Goal: Transaction & Acquisition: Subscribe to service/newsletter

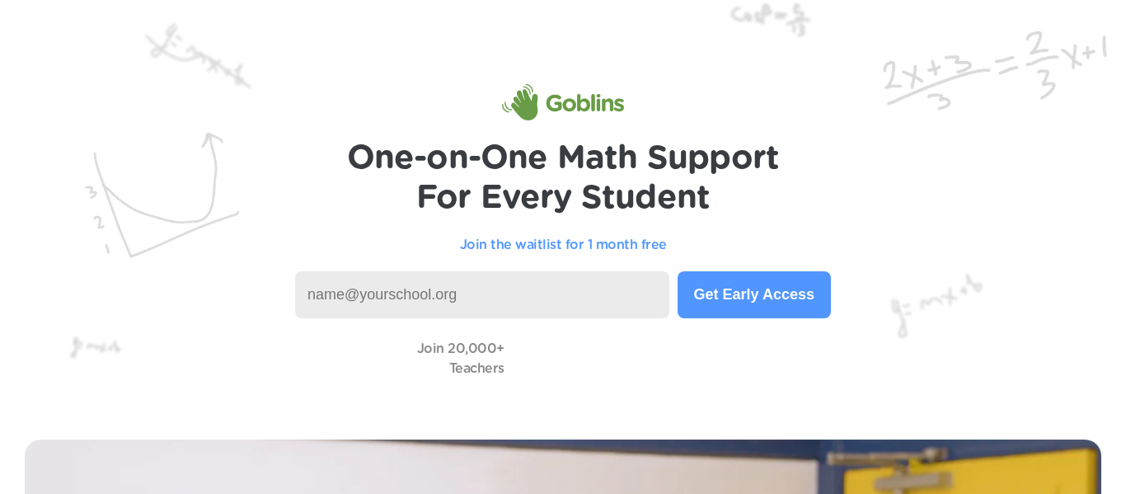
click at [626, 291] on input at bounding box center [482, 294] width 374 height 47
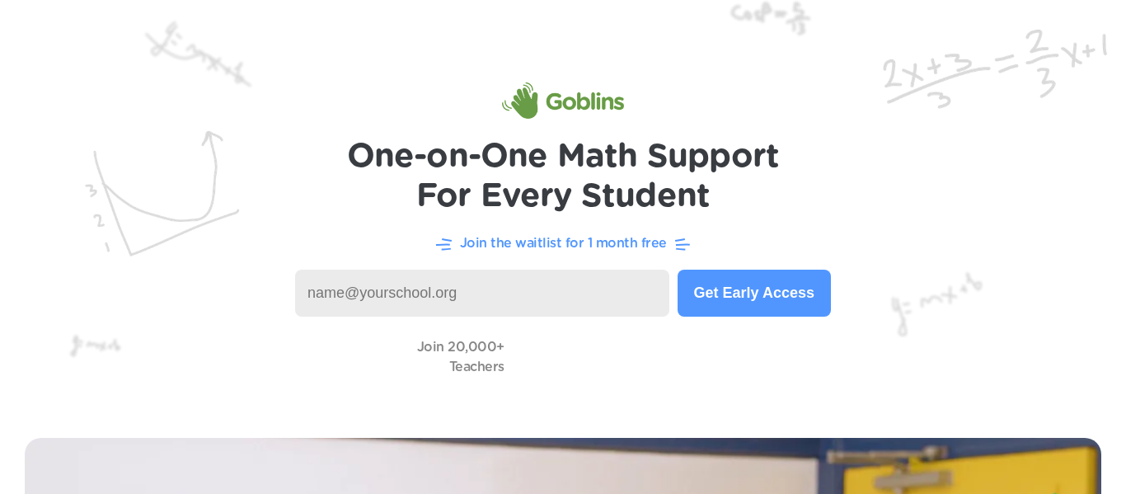
click at [708, 304] on button "Get Early Access" at bounding box center [753, 293] width 153 height 47
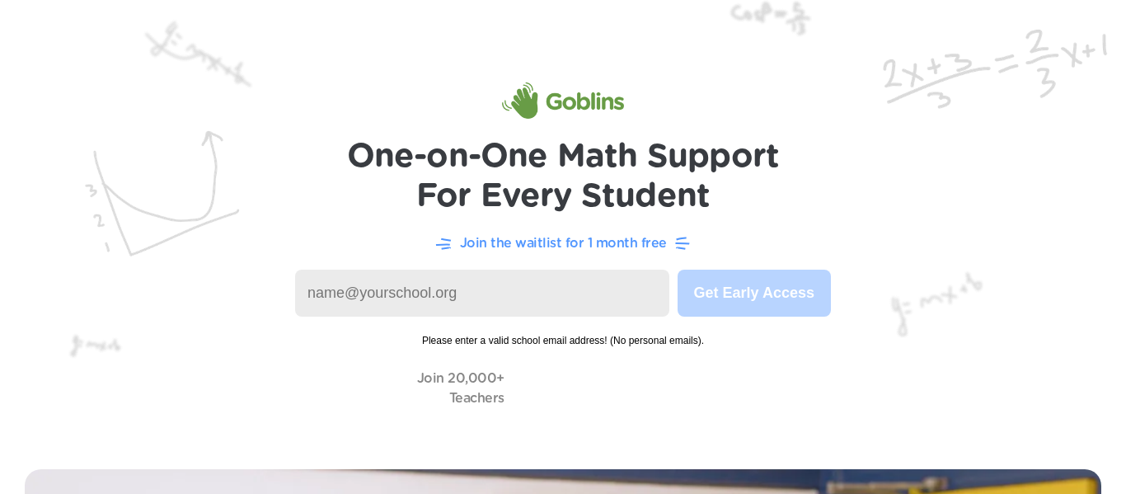
click at [476, 286] on input at bounding box center [482, 293] width 374 height 47
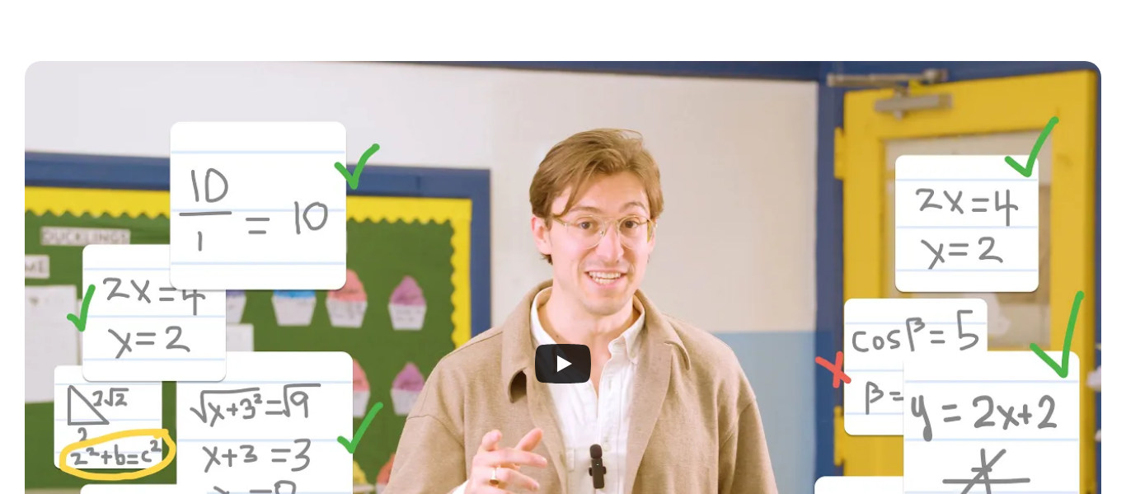
scroll to position [0, 0]
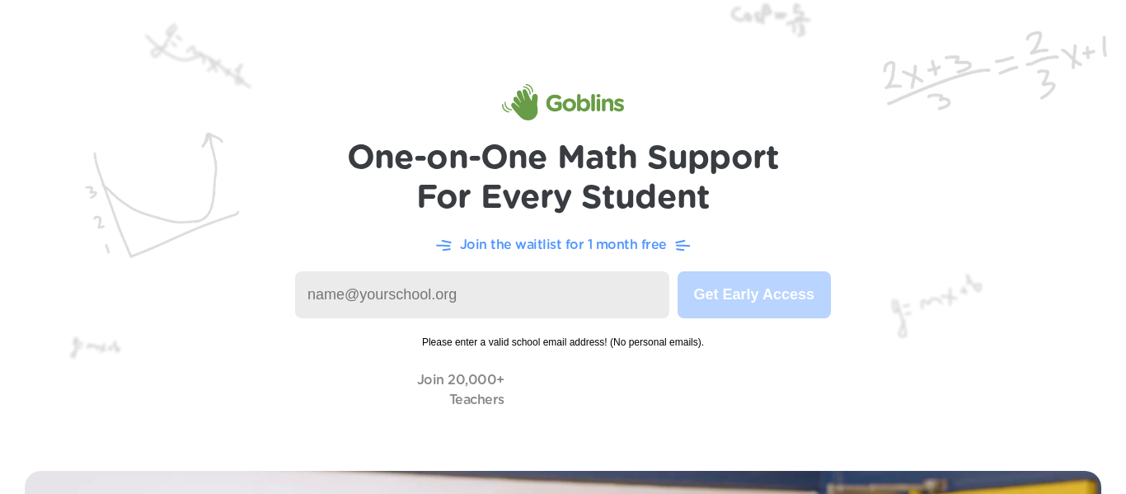
click at [410, 310] on input at bounding box center [482, 294] width 374 height 47
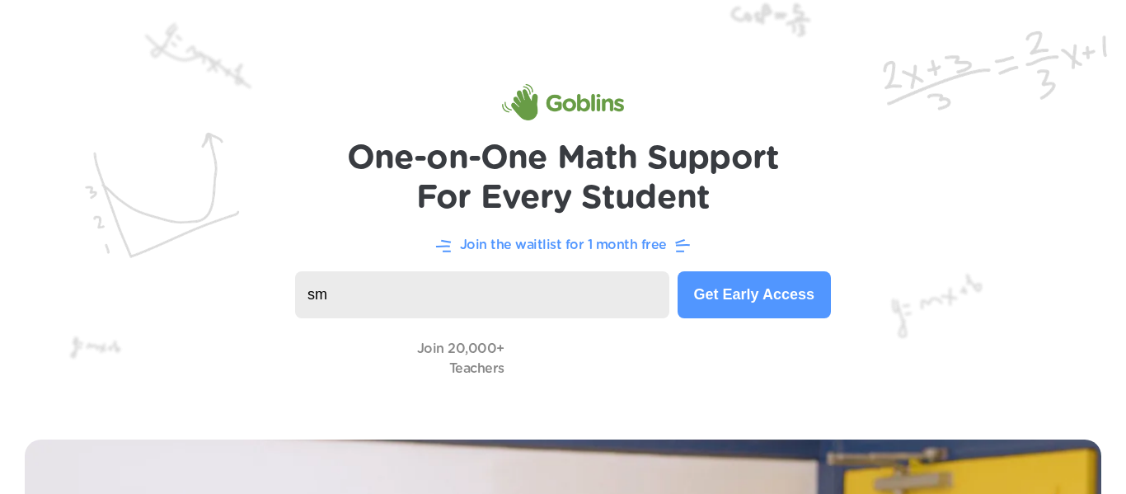
type input "s"
click at [524, 355] on video at bounding box center [595, 358] width 165 height 47
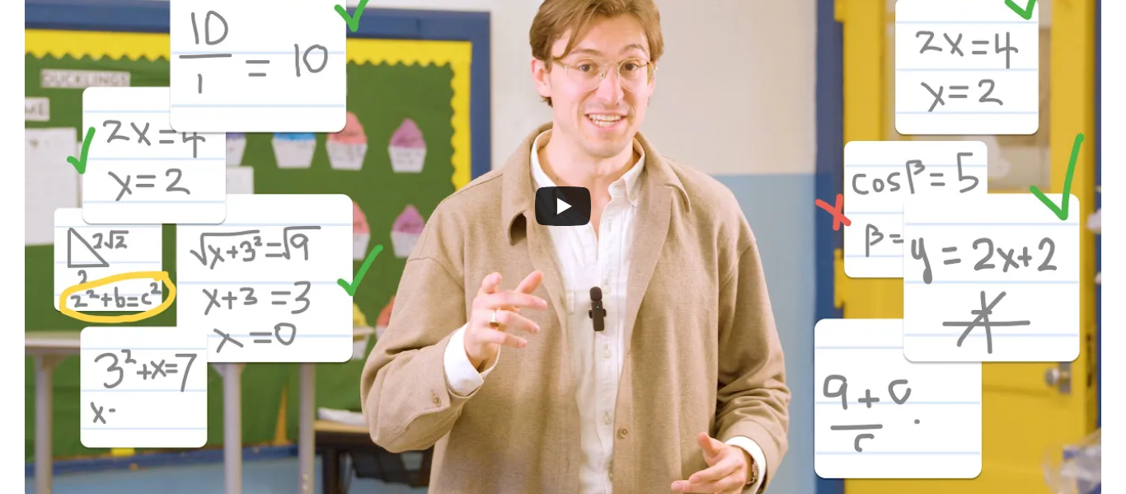
scroll to position [527, 0]
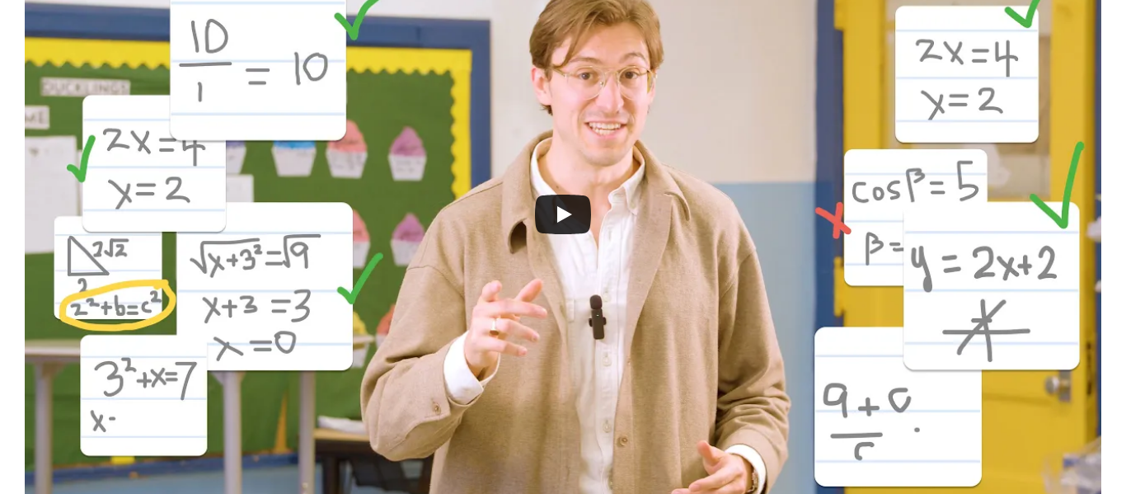
click at [507, 332] on div at bounding box center [563, 214] width 1076 height 604
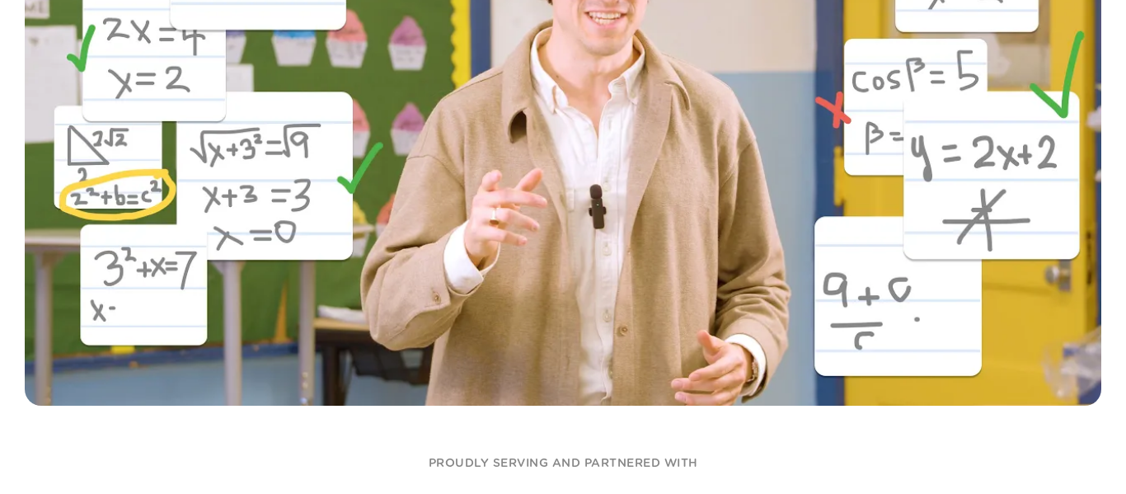
scroll to position [677, 0]
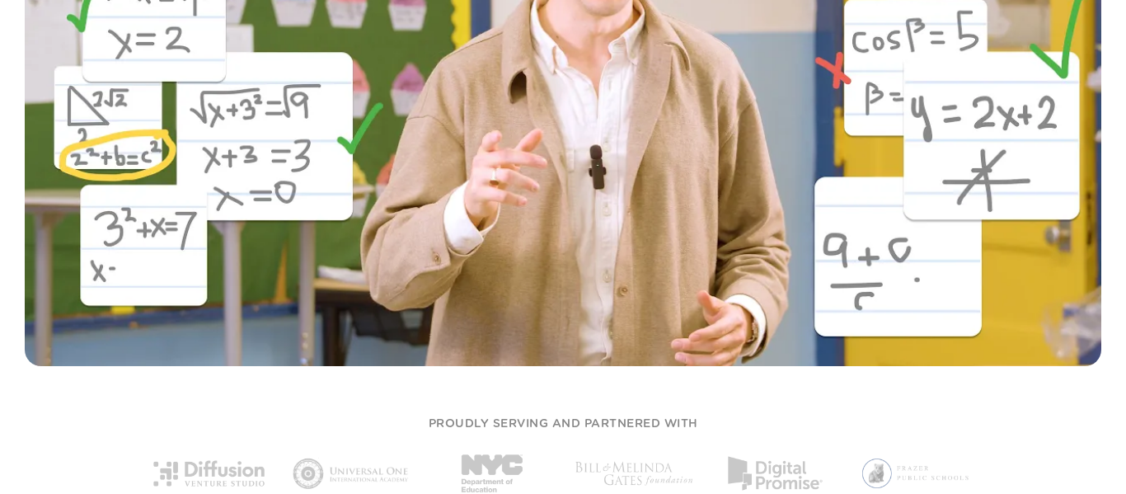
click at [560, 396] on div at bounding box center [563, 68] width 1126 height 662
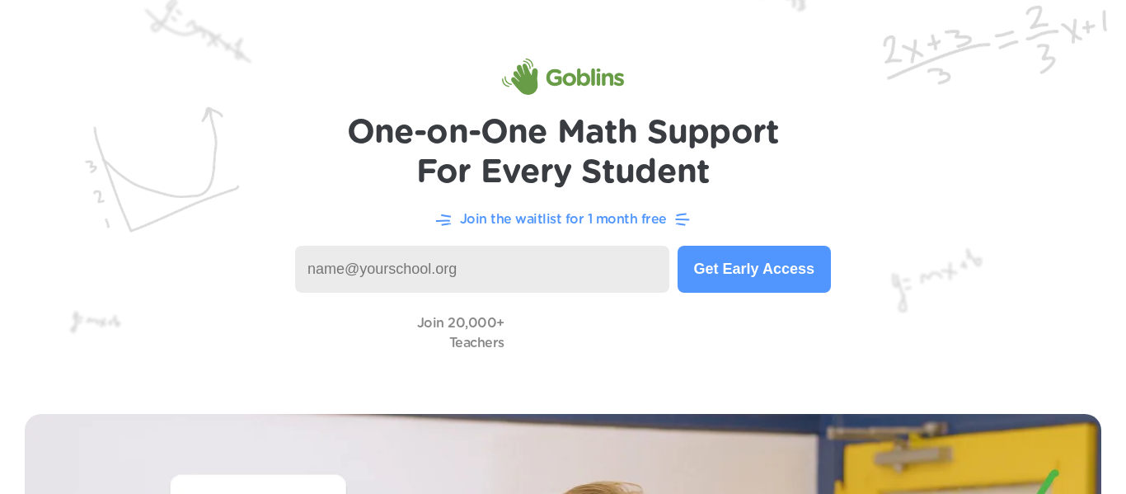
scroll to position [27, 0]
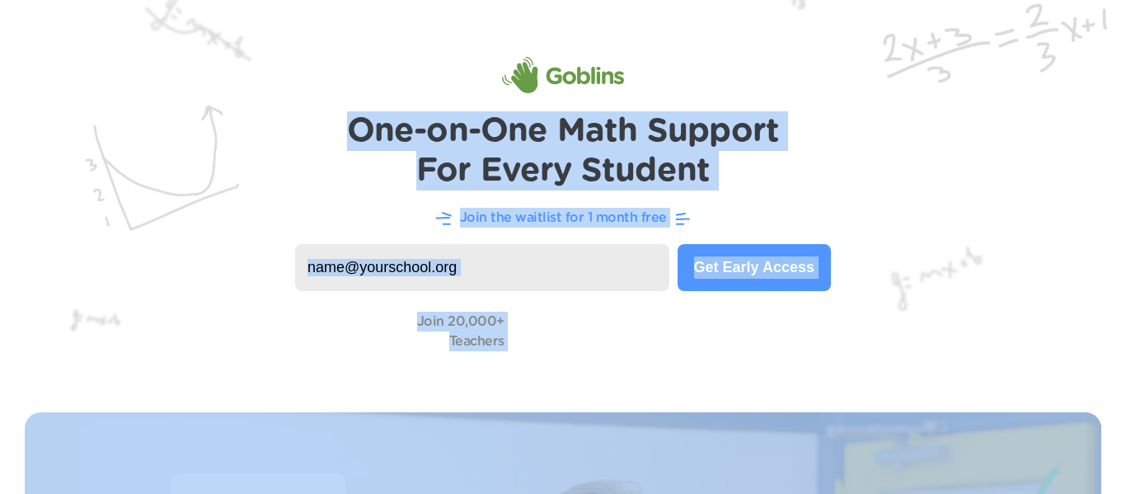
drag, startPoint x: 354, startPoint y: 113, endPoint x: 764, endPoint y: 415, distance: 509.2
click at [743, 61] on header "One-on-One Math Support For Every Student Join the waitlist for 1 month free Ge…" at bounding box center [563, 180] width 1126 height 415
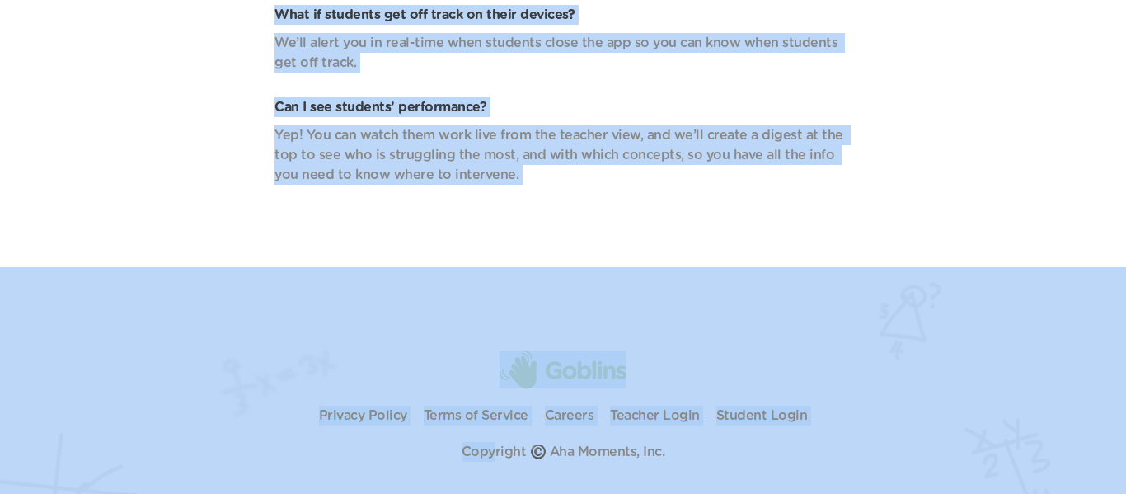
scroll to position [5956, 0]
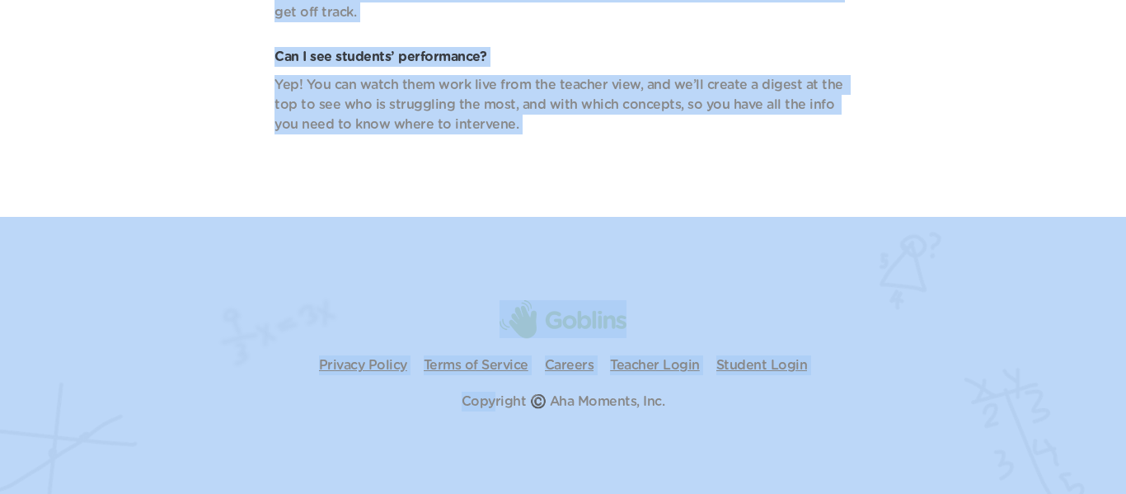
drag, startPoint x: 252, startPoint y: 132, endPoint x: 497, endPoint y: 528, distance: 465.9
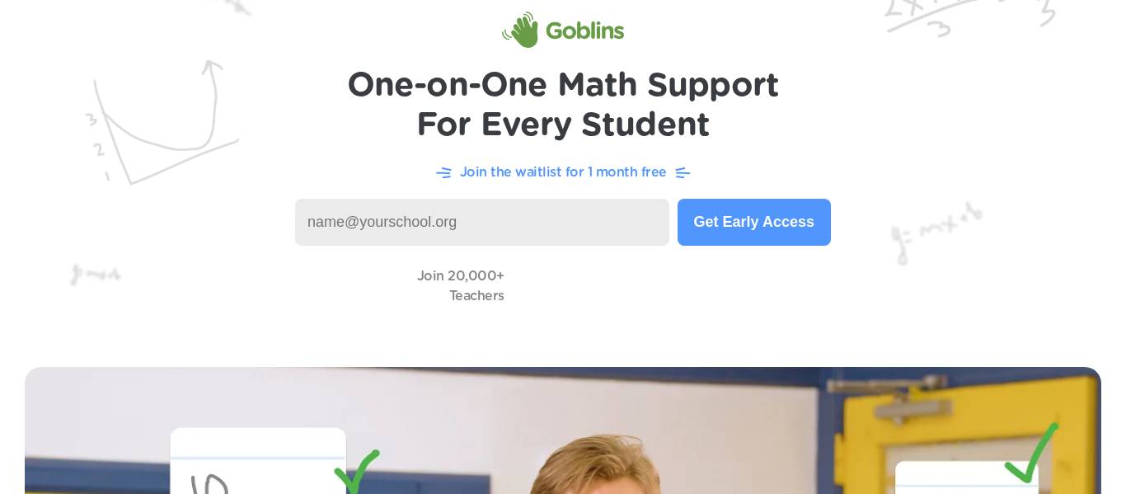
scroll to position [74, 0]
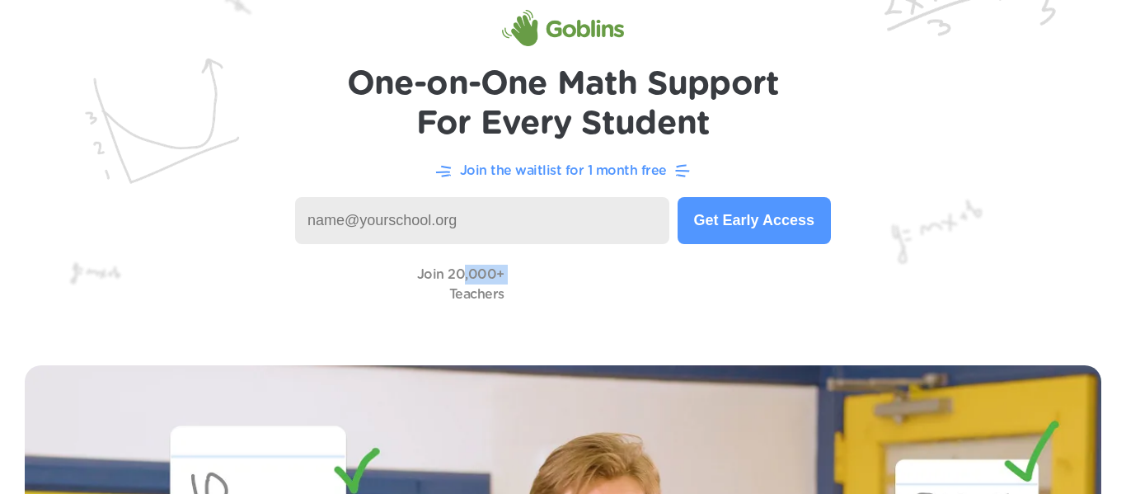
drag, startPoint x: 301, startPoint y: 298, endPoint x: 462, endPoint y: 281, distance: 162.5
click at [462, 281] on div "Join 20,000+ Teachers" at bounding box center [563, 283] width 1060 height 47
click at [536, 286] on video at bounding box center [595, 283] width 165 height 47
click at [562, 285] on video at bounding box center [595, 283] width 165 height 47
drag, startPoint x: 543, startPoint y: 283, endPoint x: 563, endPoint y: 306, distance: 30.4
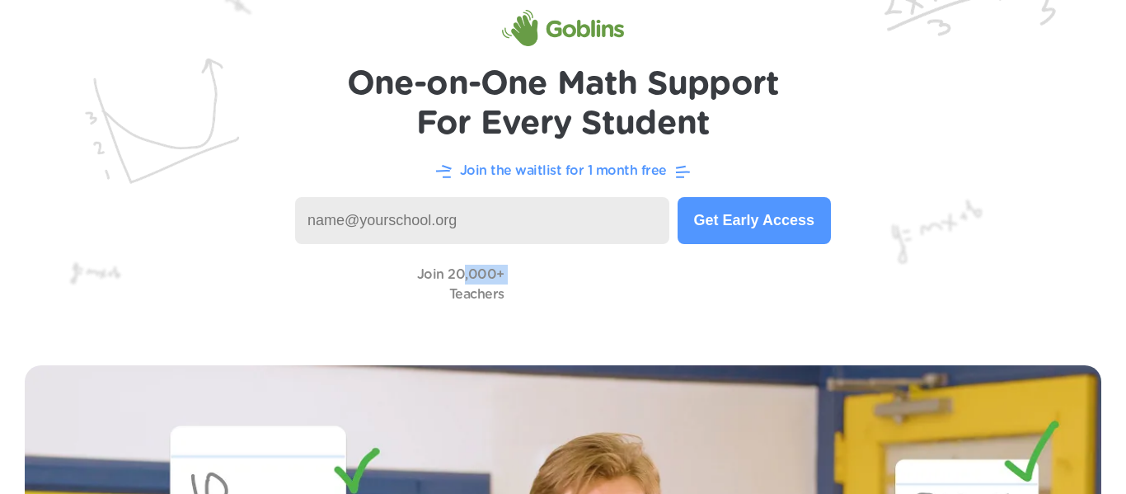
click at [563, 306] on video at bounding box center [595, 283] width 165 height 47
drag, startPoint x: 742, startPoint y: 284, endPoint x: 567, endPoint y: 298, distance: 175.4
click at [567, 298] on div "Join 20,000+ Teachers" at bounding box center [563, 283] width 1060 height 47
click at [464, 227] on input at bounding box center [482, 220] width 374 height 47
type input "613344"
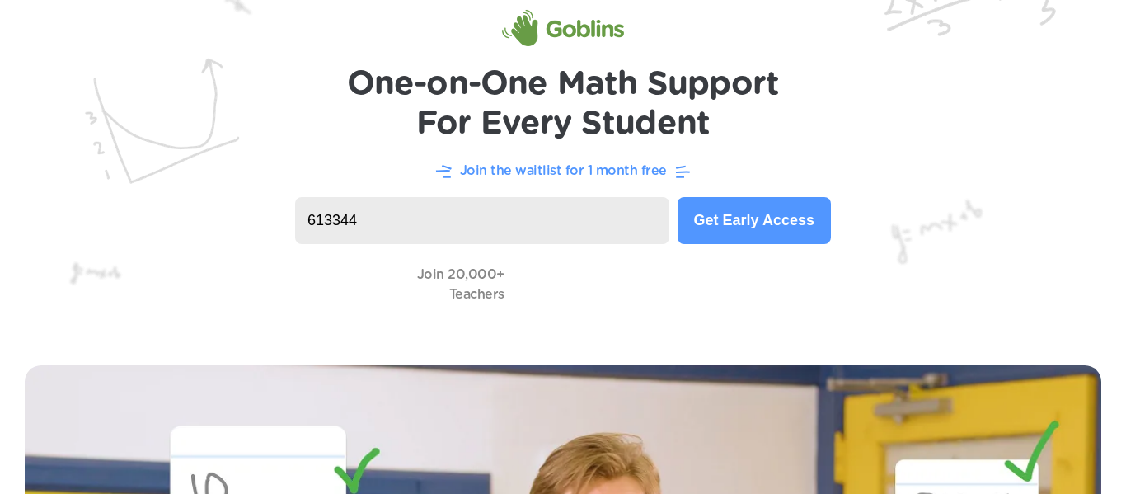
click at [734, 216] on button "Get Early Access" at bounding box center [753, 220] width 153 height 47
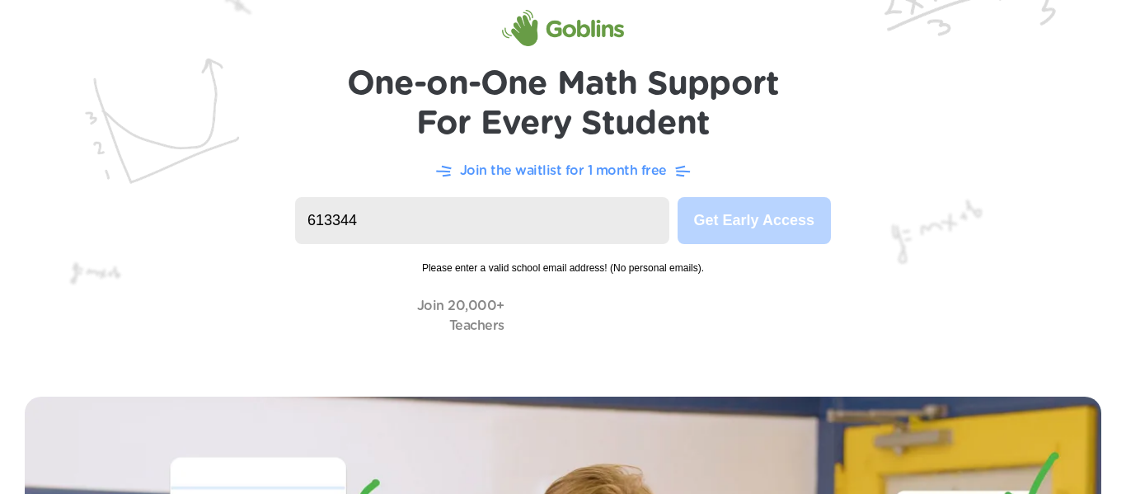
click at [451, 223] on input "613344" at bounding box center [482, 220] width 374 height 47
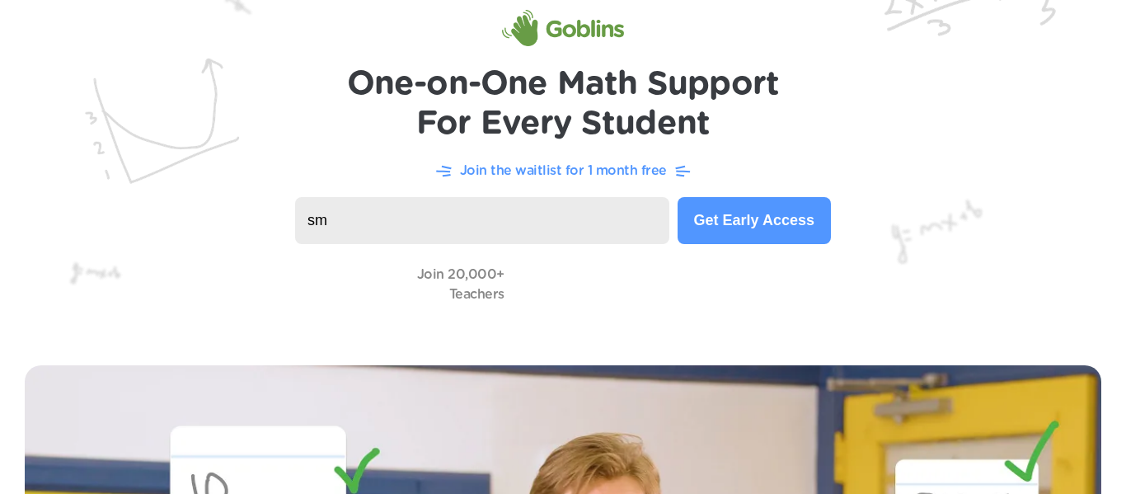
type input "s"
